Goal: Task Accomplishment & Management: Use online tool/utility

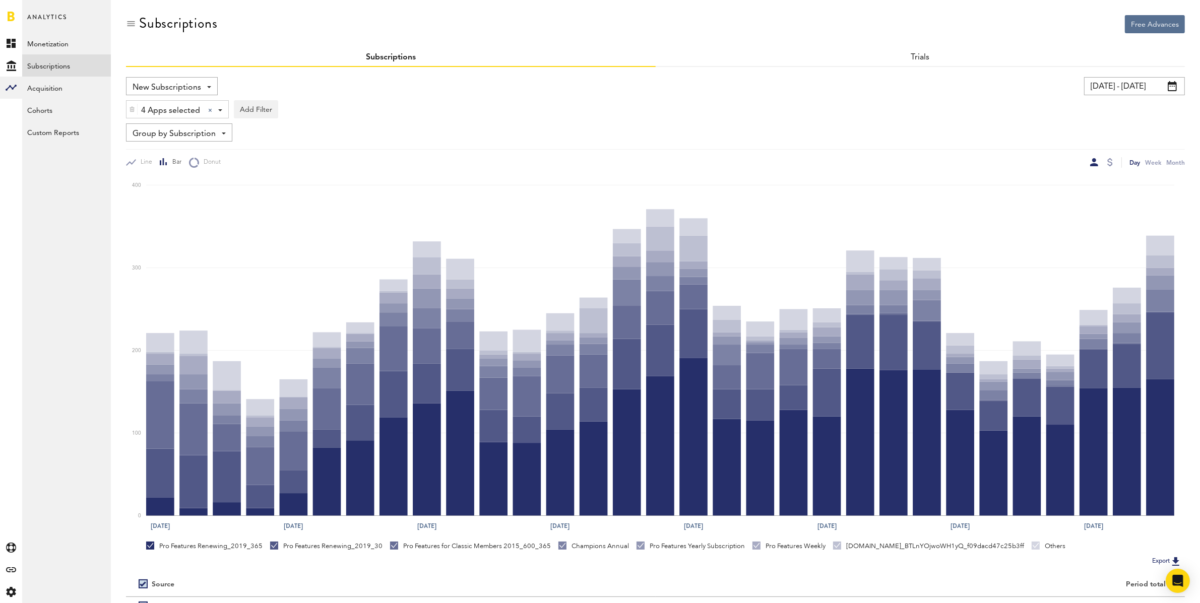
scroll to position [437, 0]
click at [1104, 87] on input "[DATE] - [DATE]" at bounding box center [1134, 86] width 101 height 18
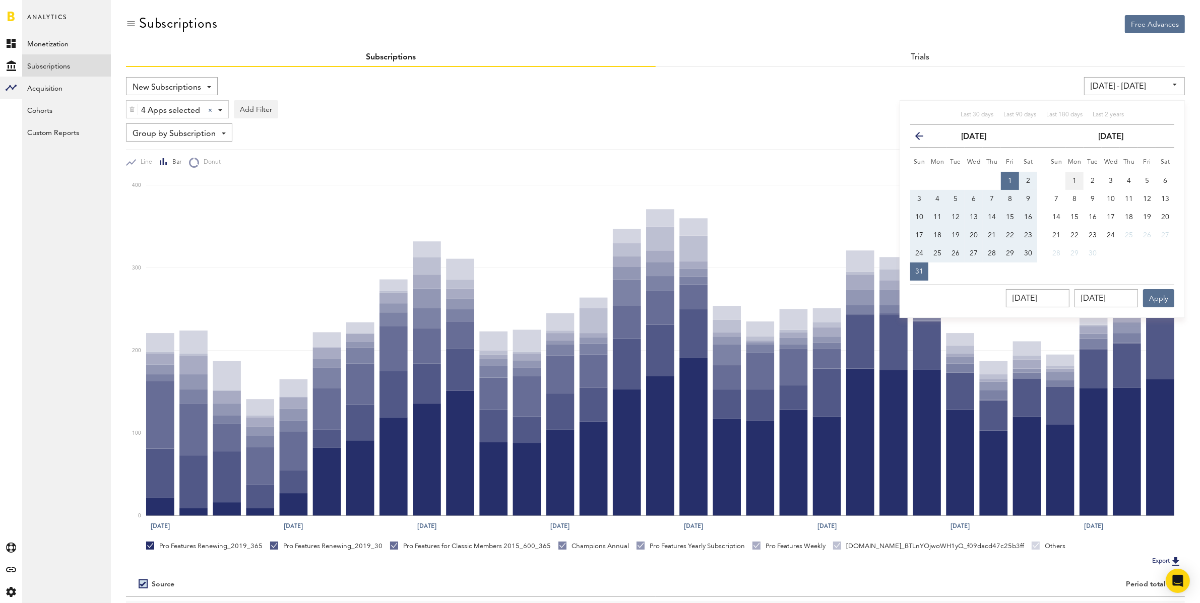
click at [1076, 173] on button "1" at bounding box center [1074, 181] width 18 height 18
type input "[DATE] - [DATE]"
type input "[DATE]"
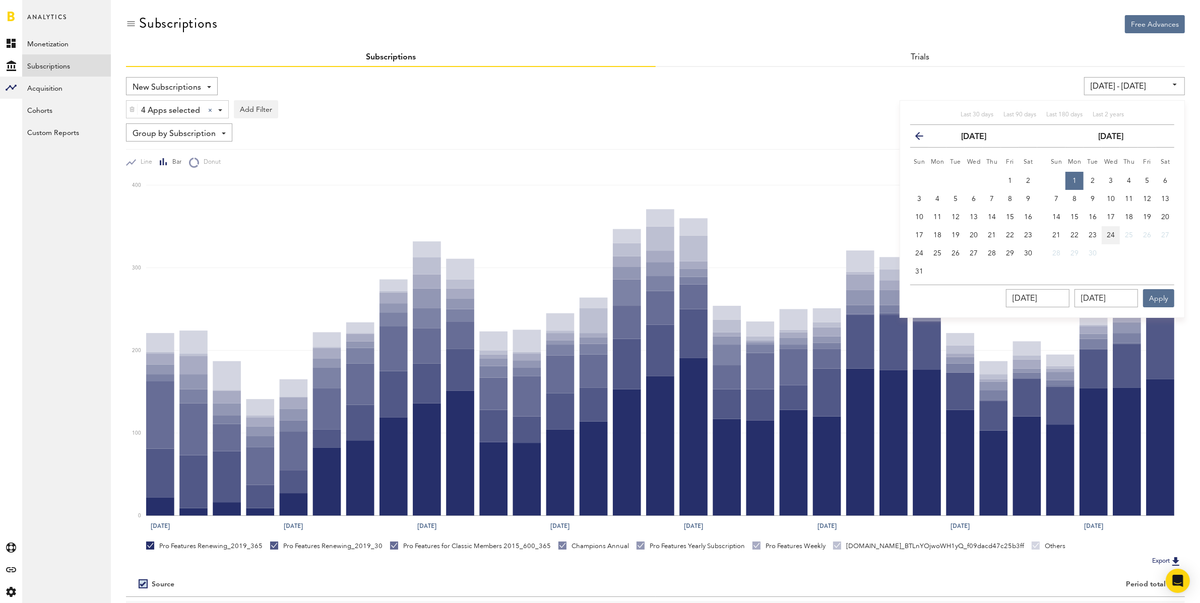
click at [1114, 234] on span "24" at bounding box center [1111, 235] width 8 height 7
type input "[DATE] - [DATE]"
type input "[DATE]"
click at [1161, 304] on button "Apply" at bounding box center [1158, 298] width 31 height 18
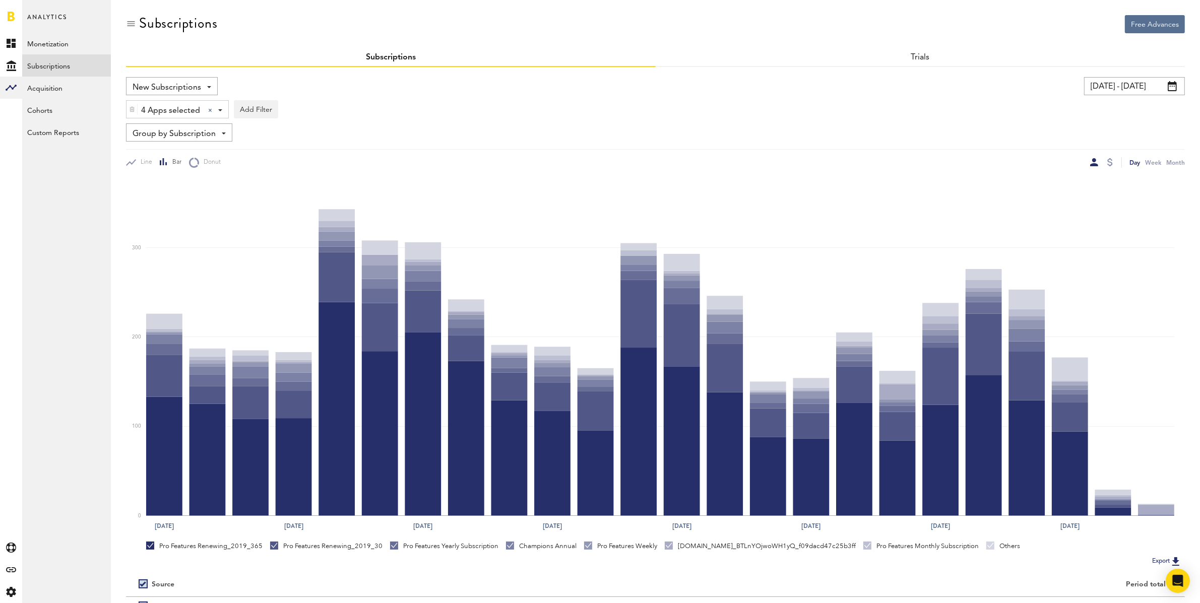
click at [190, 137] on span "Group by Subscription" at bounding box center [174, 133] width 83 height 17
click at [186, 156] on span "Group by Platform" at bounding box center [187, 156] width 102 height 17
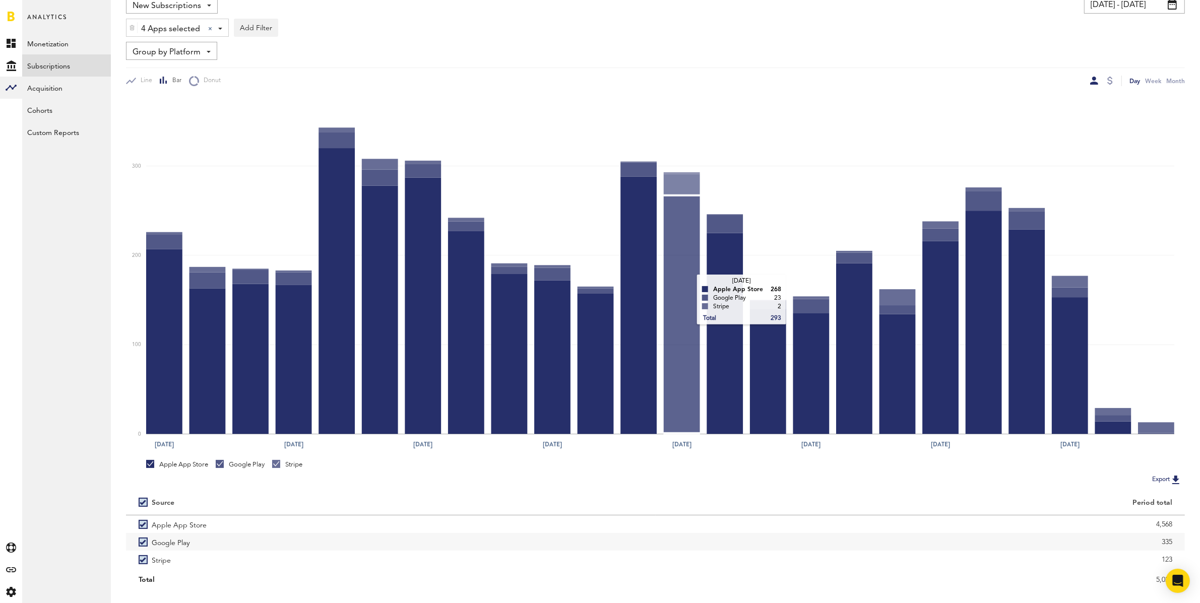
scroll to position [102, 0]
